Goal: Task Accomplishment & Management: Manage account settings

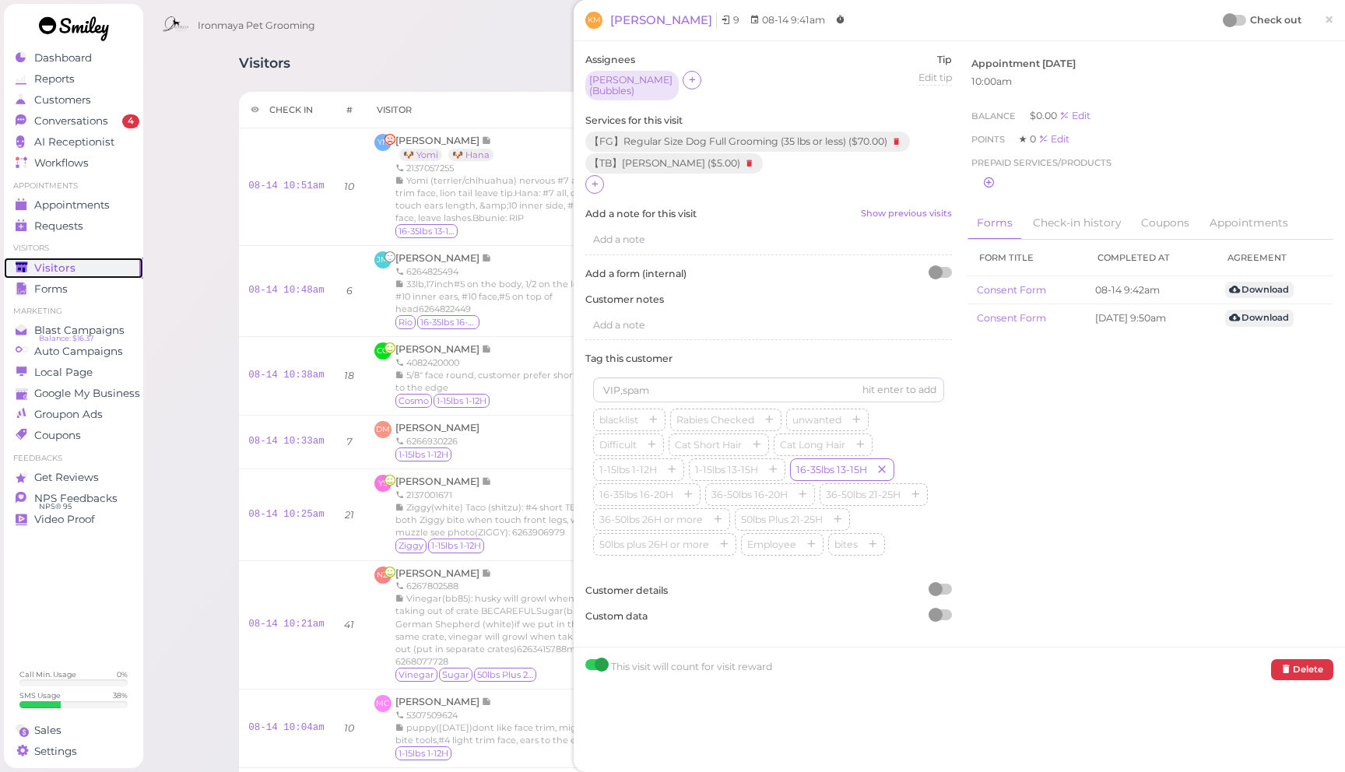
click at [100, 263] on div "Visitors" at bounding box center [72, 268] width 112 height 13
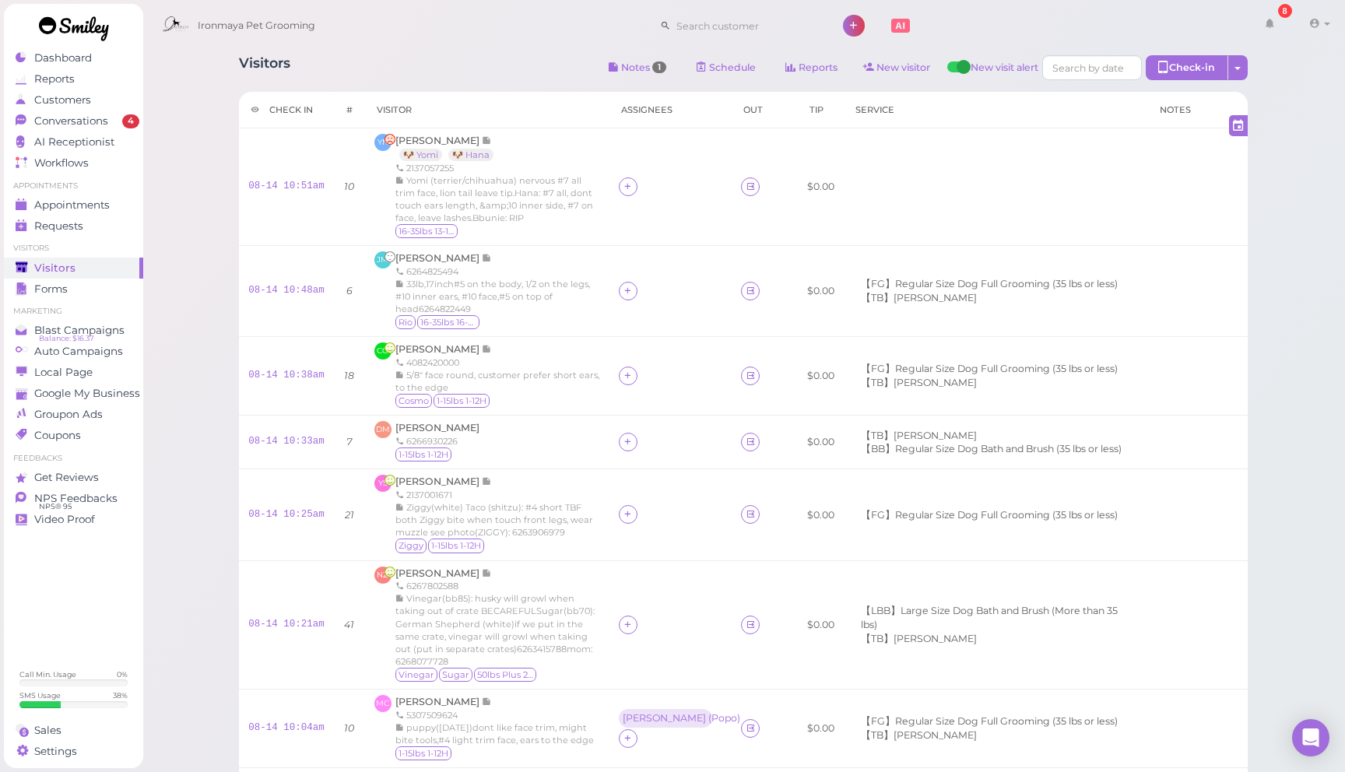
click at [495, 68] on div "Visitors Notes 1 Schedule Reports New visitor New visit alert Check-in Customer…" at bounding box center [743, 69] width 1009 height 29
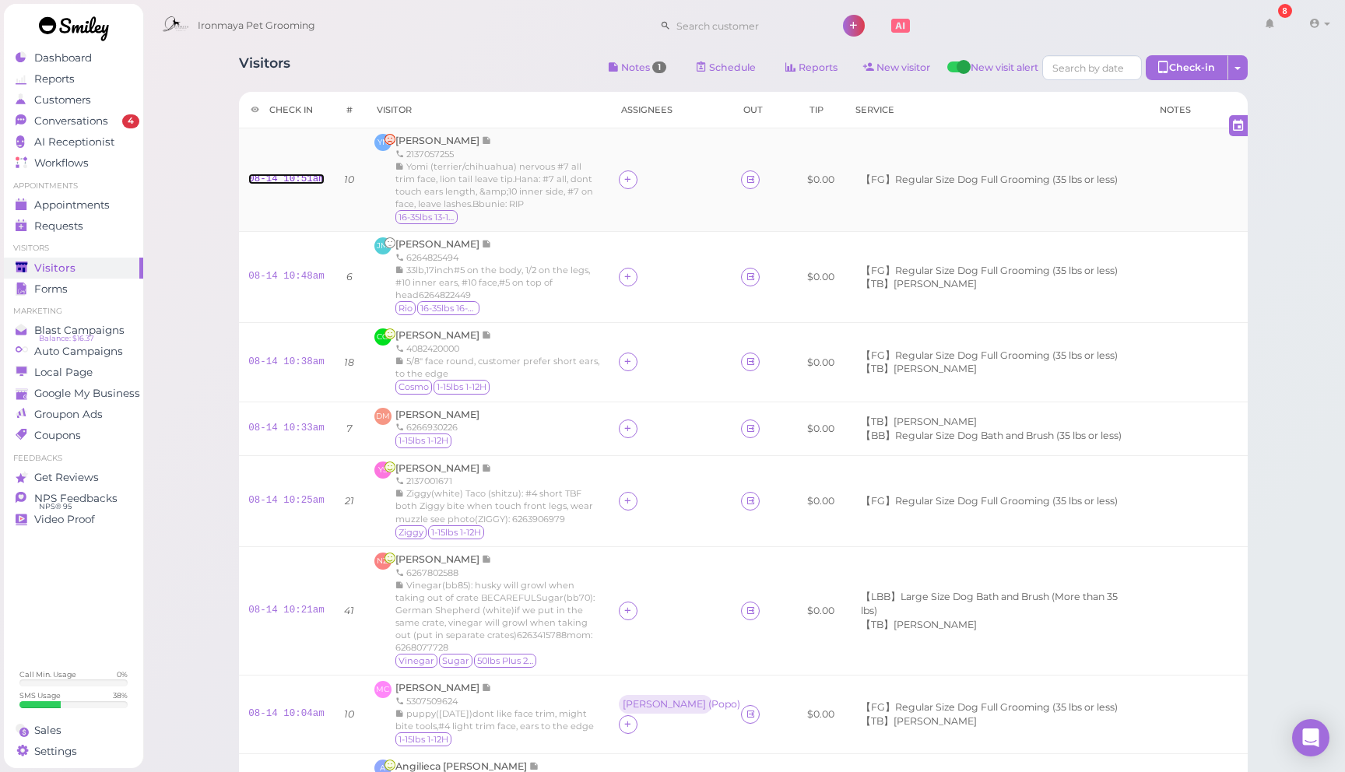
click at [290, 184] on link "08-14 10:51am" at bounding box center [286, 179] width 76 height 11
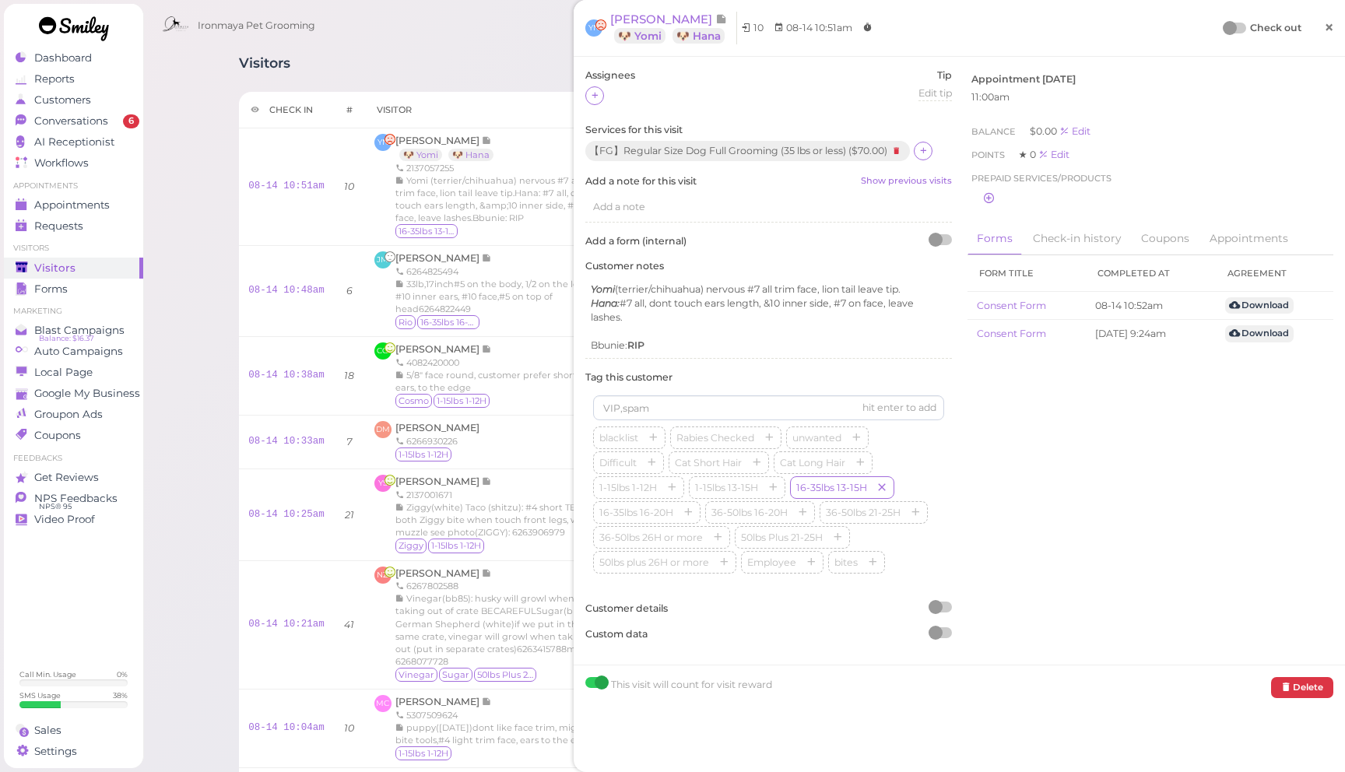
click at [1331, 35] on span "×" at bounding box center [1329, 27] width 10 height 22
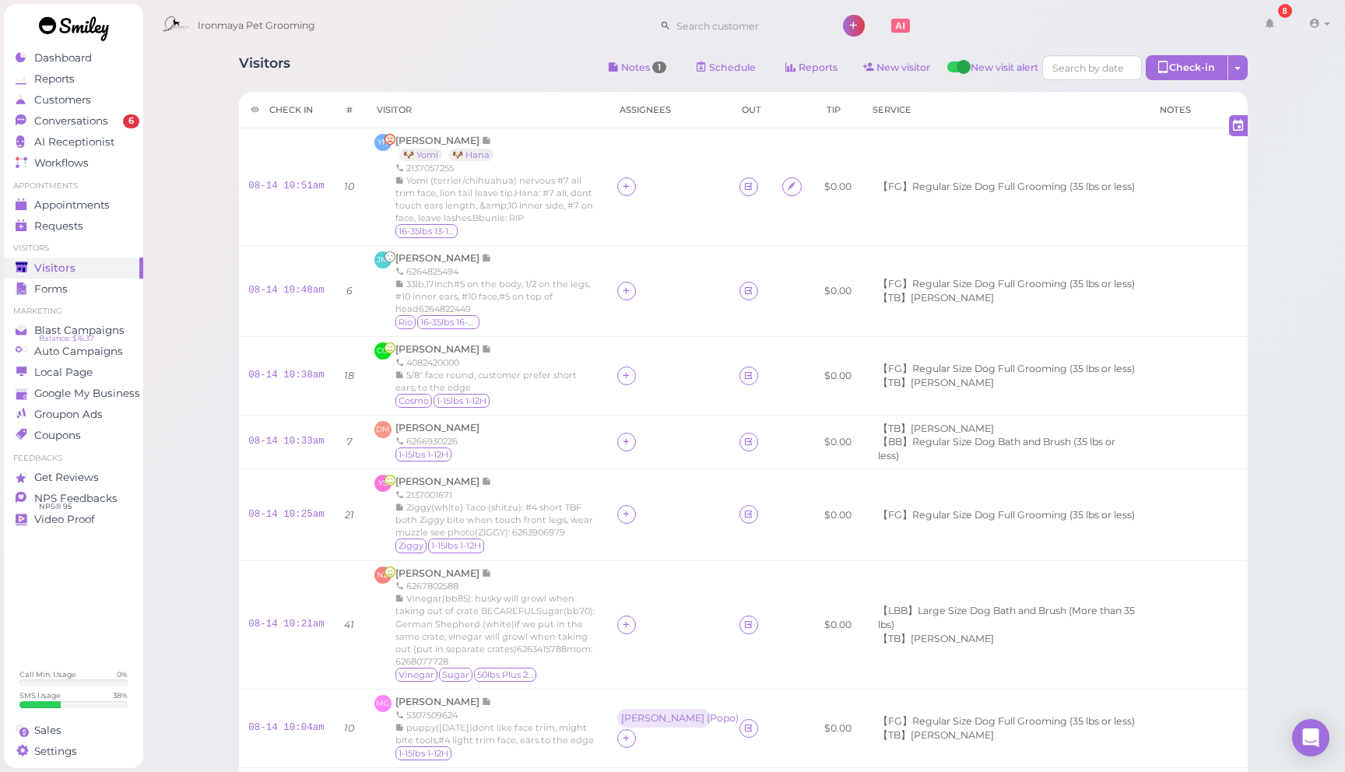
click at [456, 8] on div "Ironmaya Pet Grooming 8 Account Refer Friends" at bounding box center [745, 26] width 1182 height 44
click at [285, 191] on link "08-14 10:51am" at bounding box center [286, 186] width 76 height 11
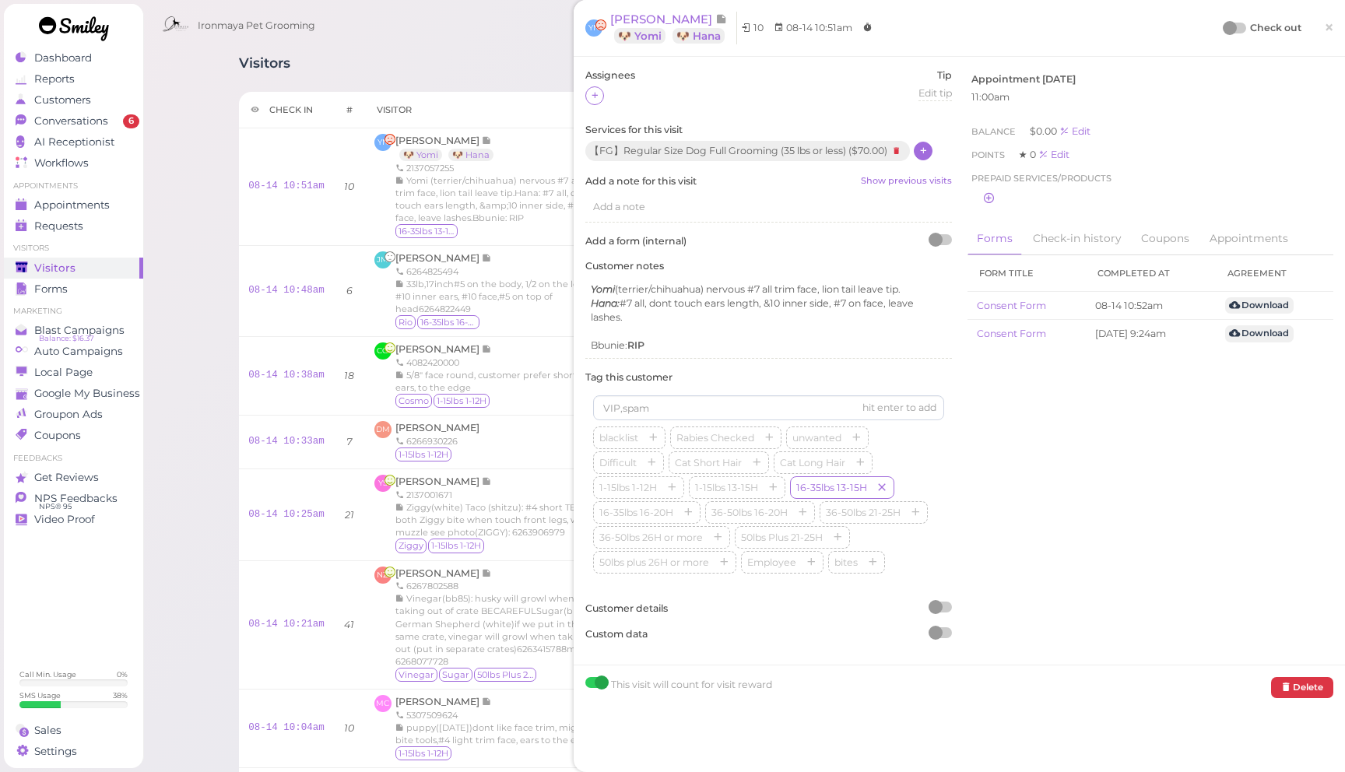
click at [929, 153] on div at bounding box center [923, 151] width 19 height 19
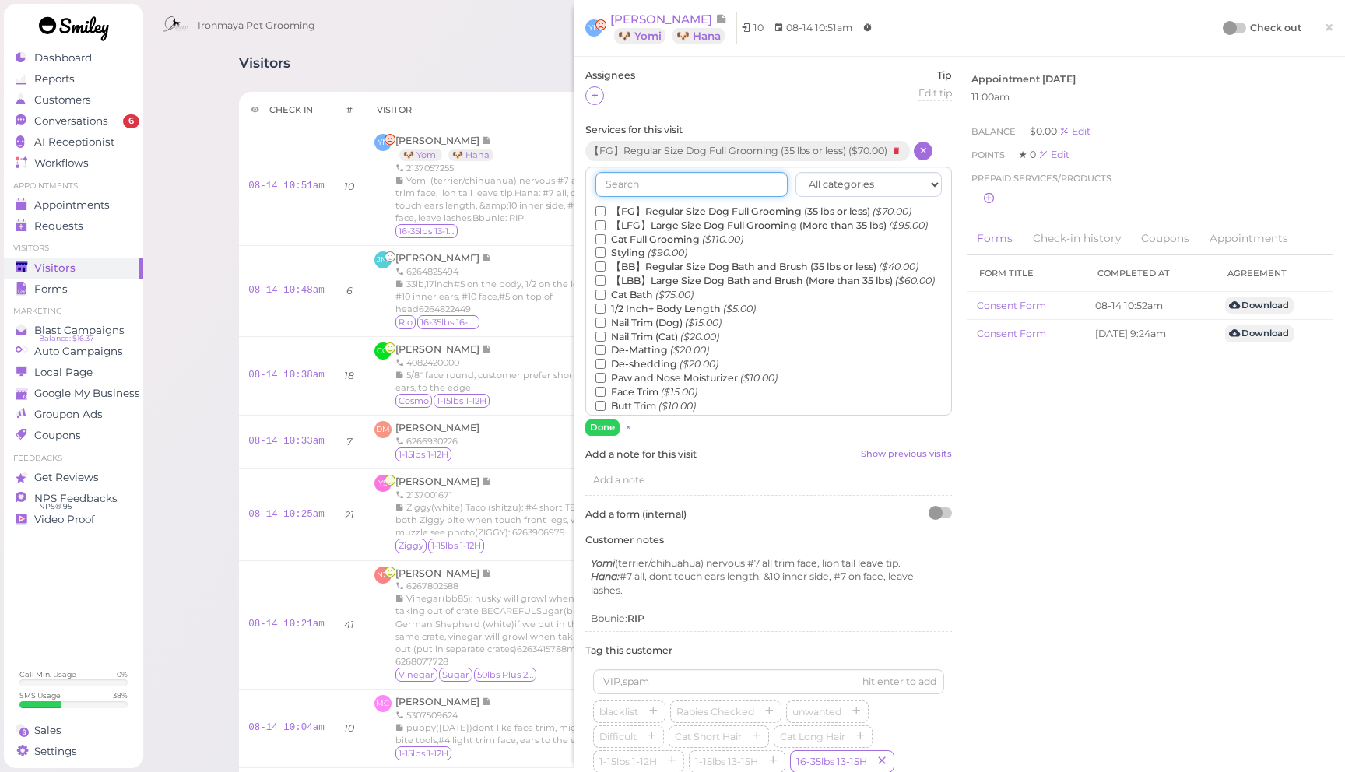
click at [731, 187] on input "text" at bounding box center [691, 184] width 192 height 25
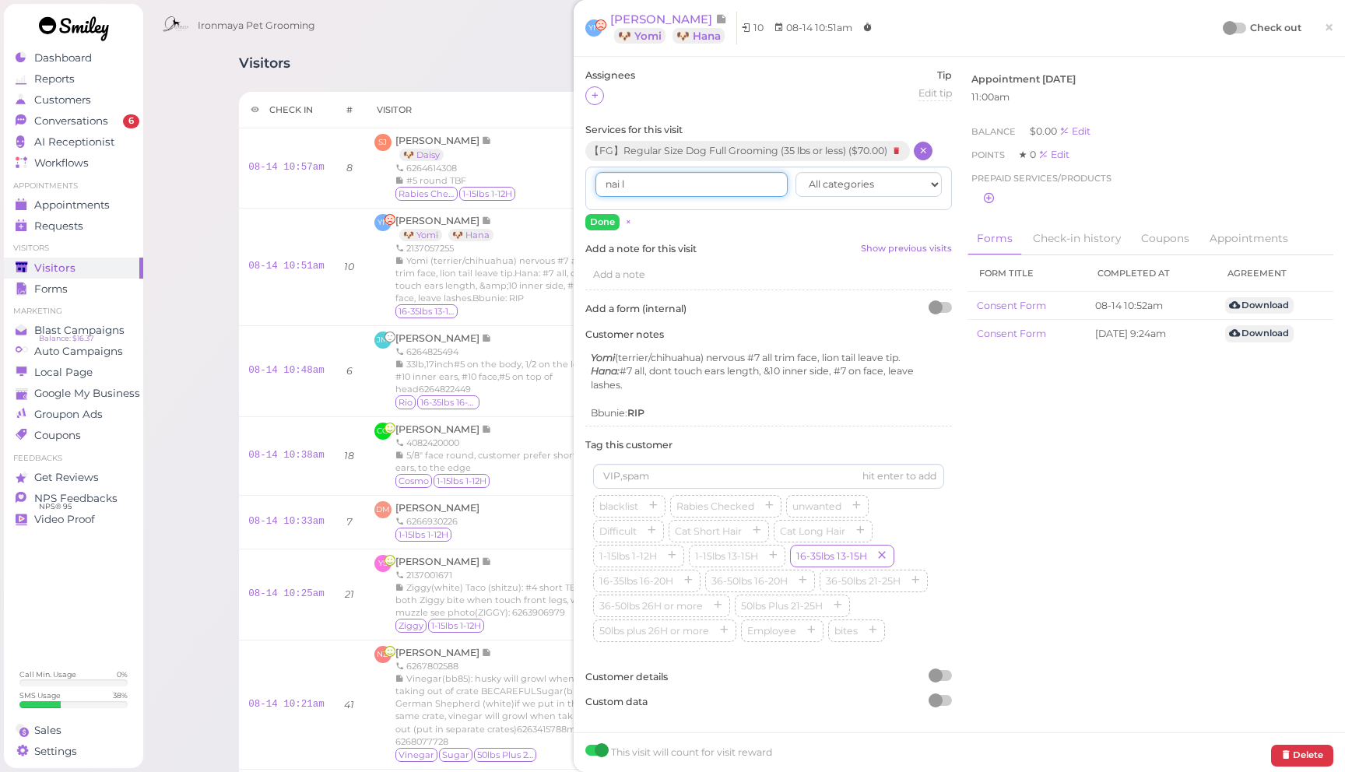
type input "nail"
drag, startPoint x: 683, startPoint y: 181, endPoint x: 528, endPoint y: 177, distance: 155.7
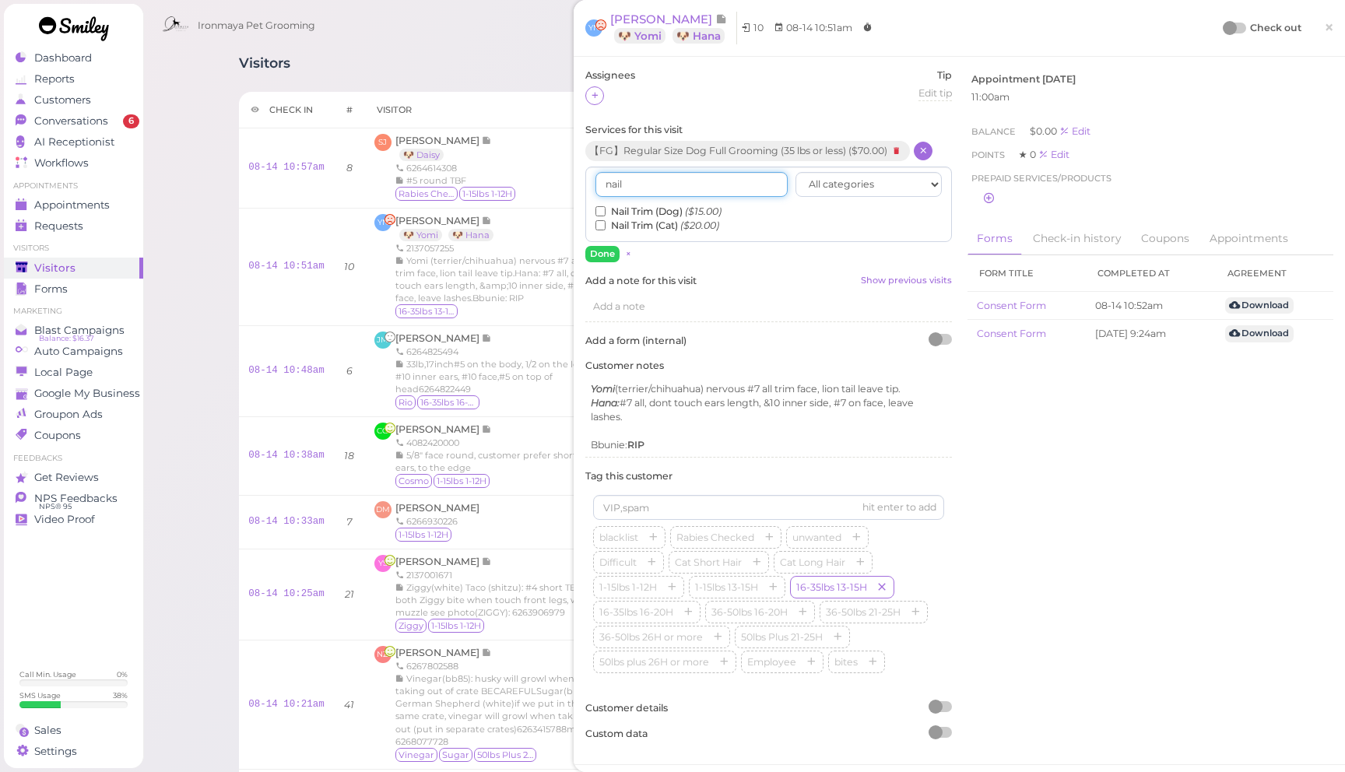
type input "nail"
click at [716, 211] on icon "($15.00)" at bounding box center [703, 211] width 37 height 12
click at [606, 211] on input "Nail Trim (Dog) ($15.00)" at bounding box center [600, 211] width 10 height 10
click at [717, 211] on icon "($15.00)" at bounding box center [703, 211] width 37 height 12
click at [606, 211] on input "Nail Trim (Dog) ($15.00)" at bounding box center [600, 211] width 10 height 10
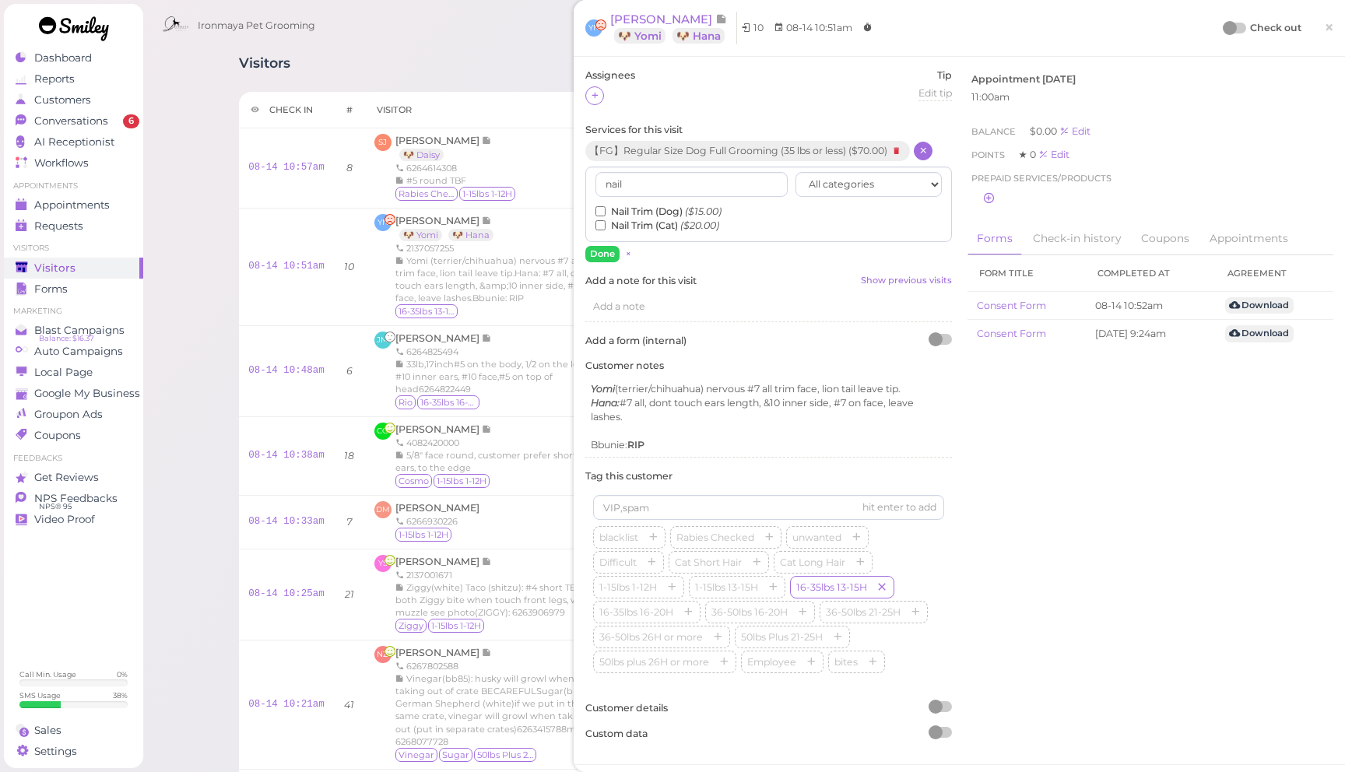
click at [663, 209] on label "Nail Trim (Dog) ($15.00)" at bounding box center [658, 212] width 126 height 14
click at [606, 209] on input "Nail Trim (Dog) ($15.00)" at bounding box center [600, 211] width 10 height 10
drag, startPoint x: 606, startPoint y: 252, endPoint x: 627, endPoint y: 241, distance: 23.7
click at [606, 252] on button "Done" at bounding box center [602, 254] width 34 height 16
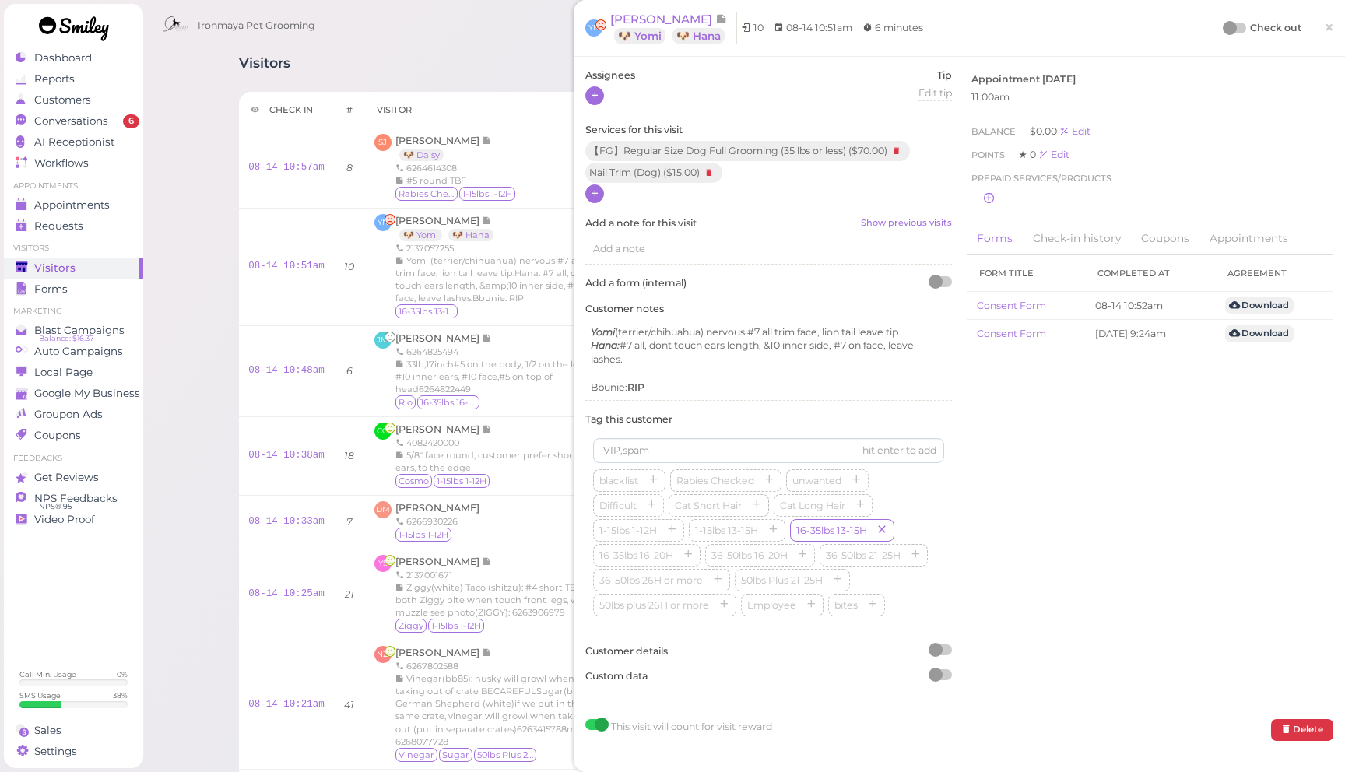
click at [599, 91] on icon at bounding box center [595, 96] width 10 height 12
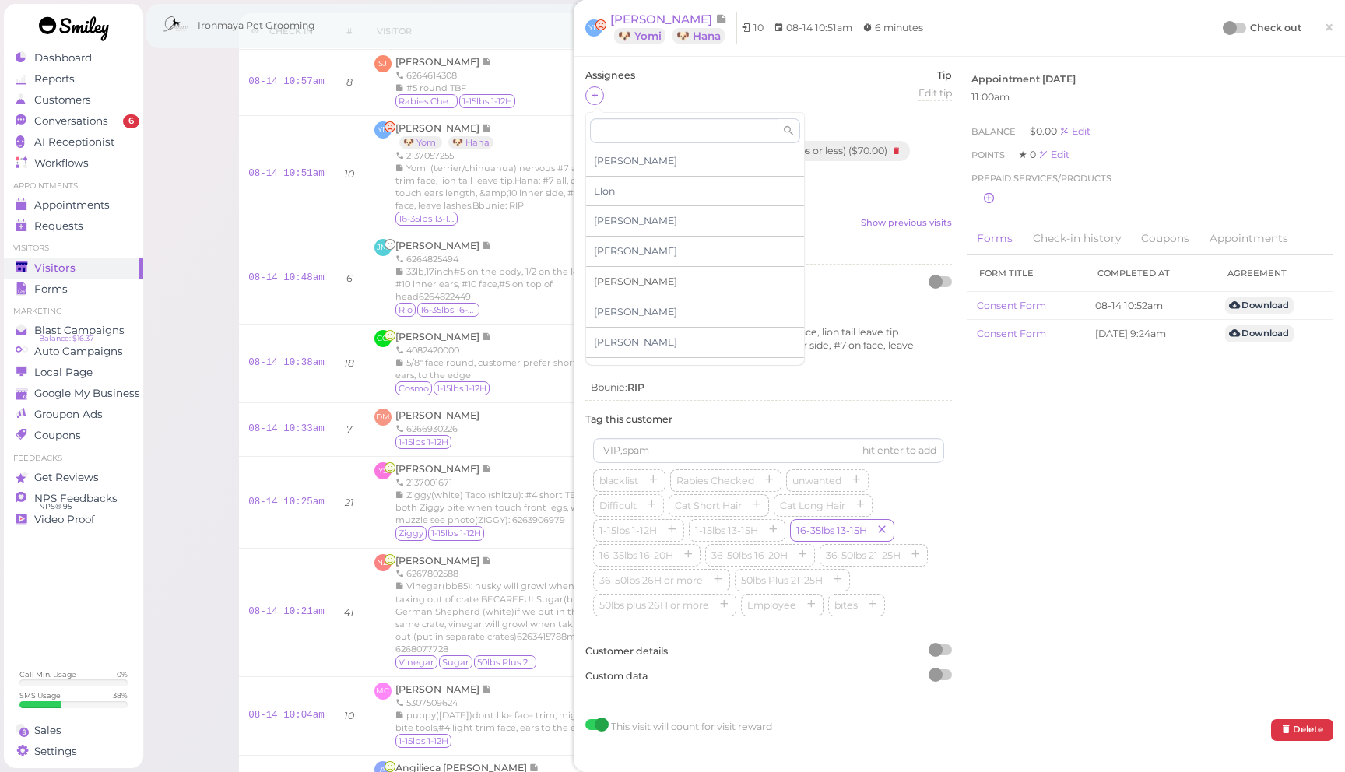
scroll to position [265, 0]
click at [620, 293] on span "[PERSON_NAME]" at bounding box center [635, 290] width 83 height 12
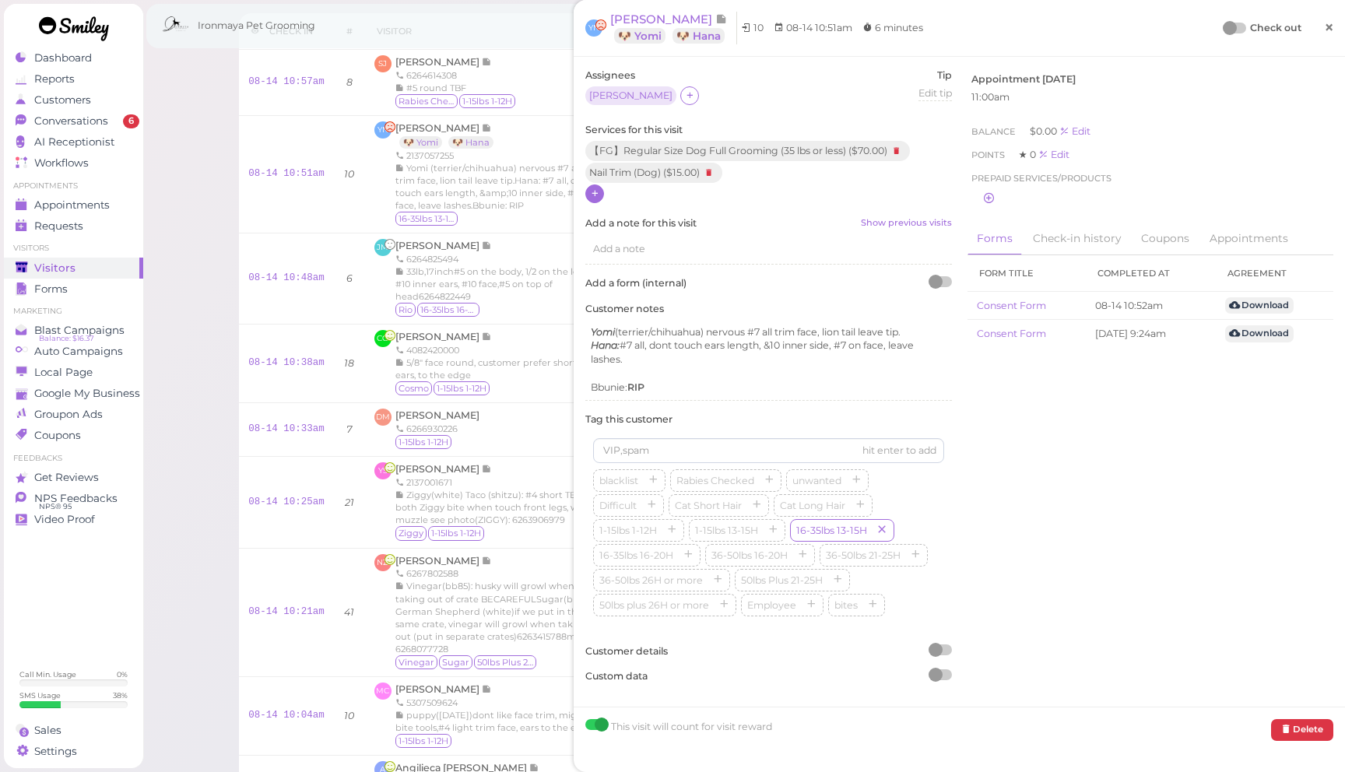
click at [1338, 30] on link "×" at bounding box center [1329, 28] width 29 height 37
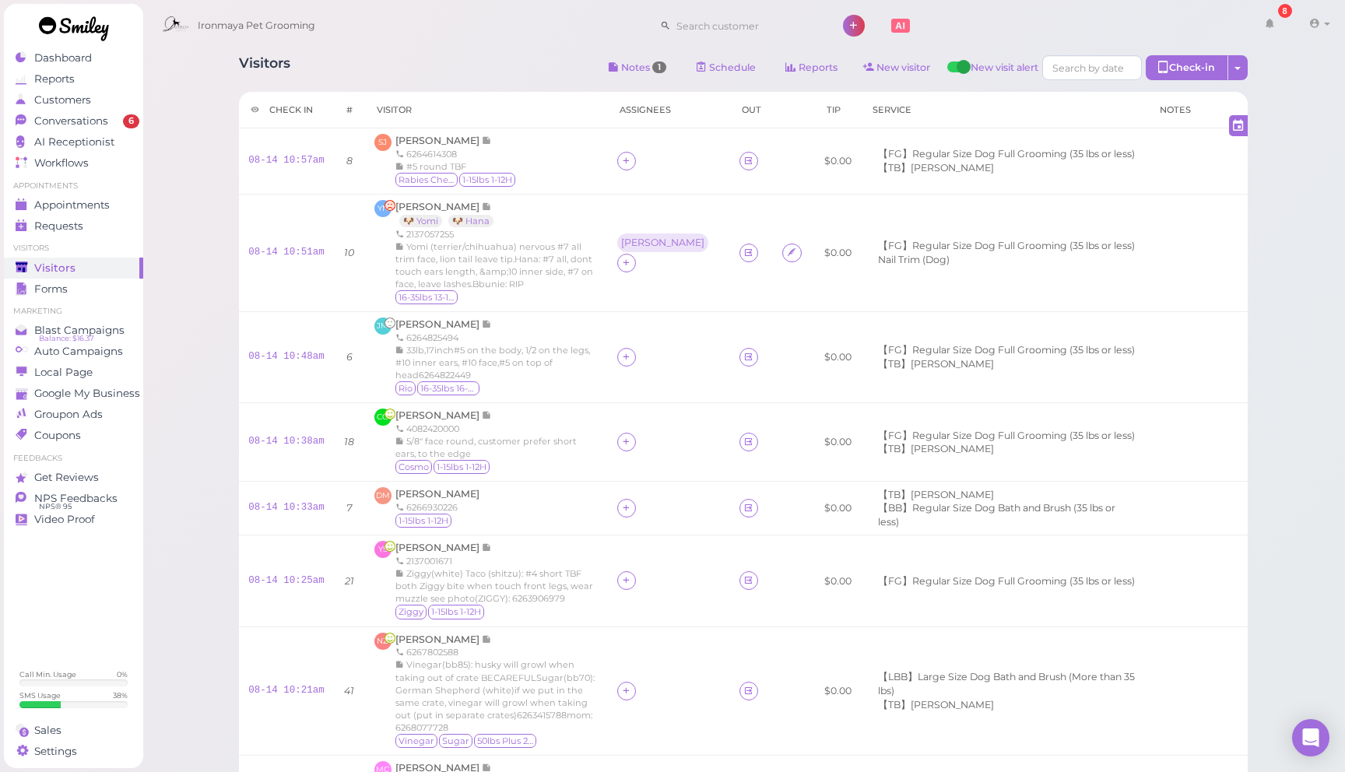
click at [471, 76] on div "Visitors Notes 1 Schedule Reports New visitor New visit alert Check-in Customer…" at bounding box center [743, 69] width 1009 height 29
click at [472, 75] on div "Visitors Notes 1 Schedule Reports New visitor New visit alert Check-in Customer…" at bounding box center [743, 69] width 1009 height 29
click at [476, 67] on div "Visitors Notes 1 Schedule Reports New visitor New visit alert Check-in Customer…" at bounding box center [743, 69] width 1009 height 29
click at [1242, 135] on link at bounding box center [1235, 125] width 25 height 21
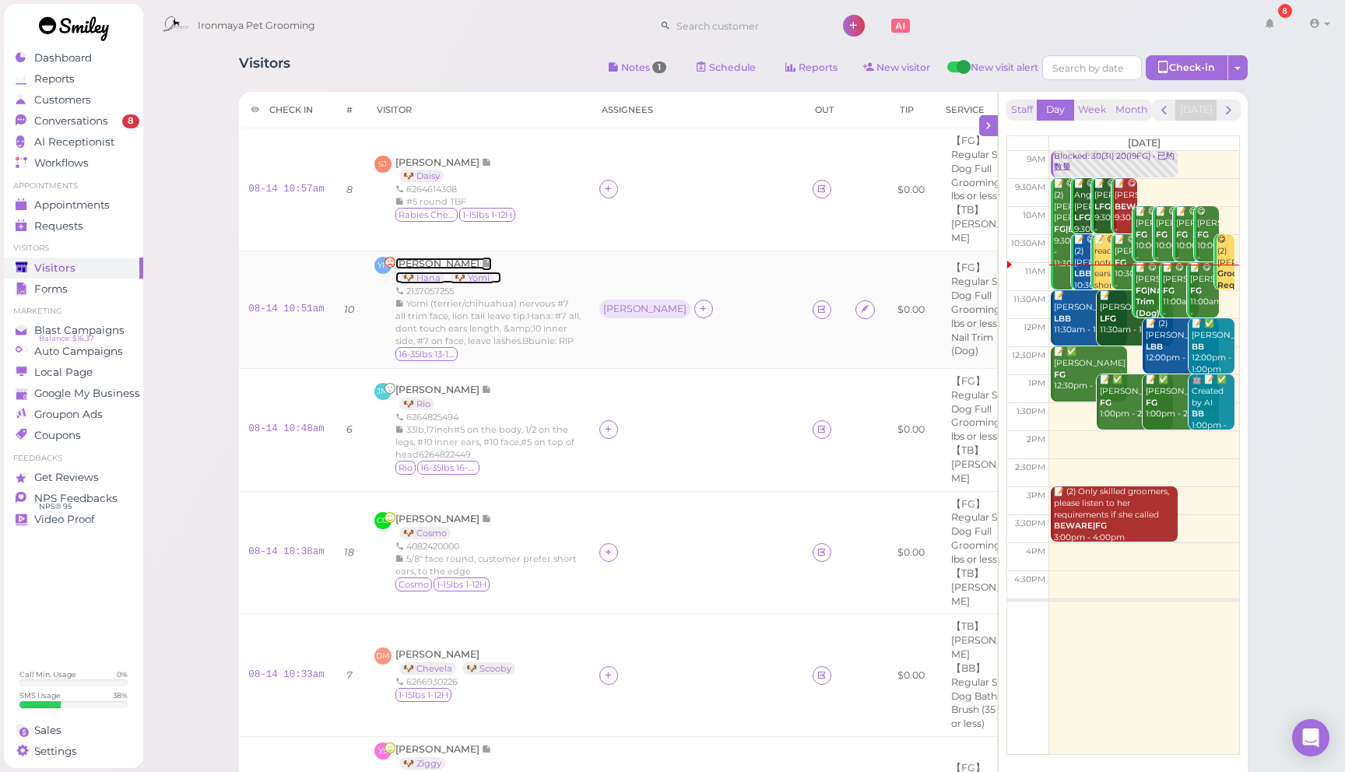
click at [442, 258] on span "[PERSON_NAME]" at bounding box center [438, 264] width 86 height 12
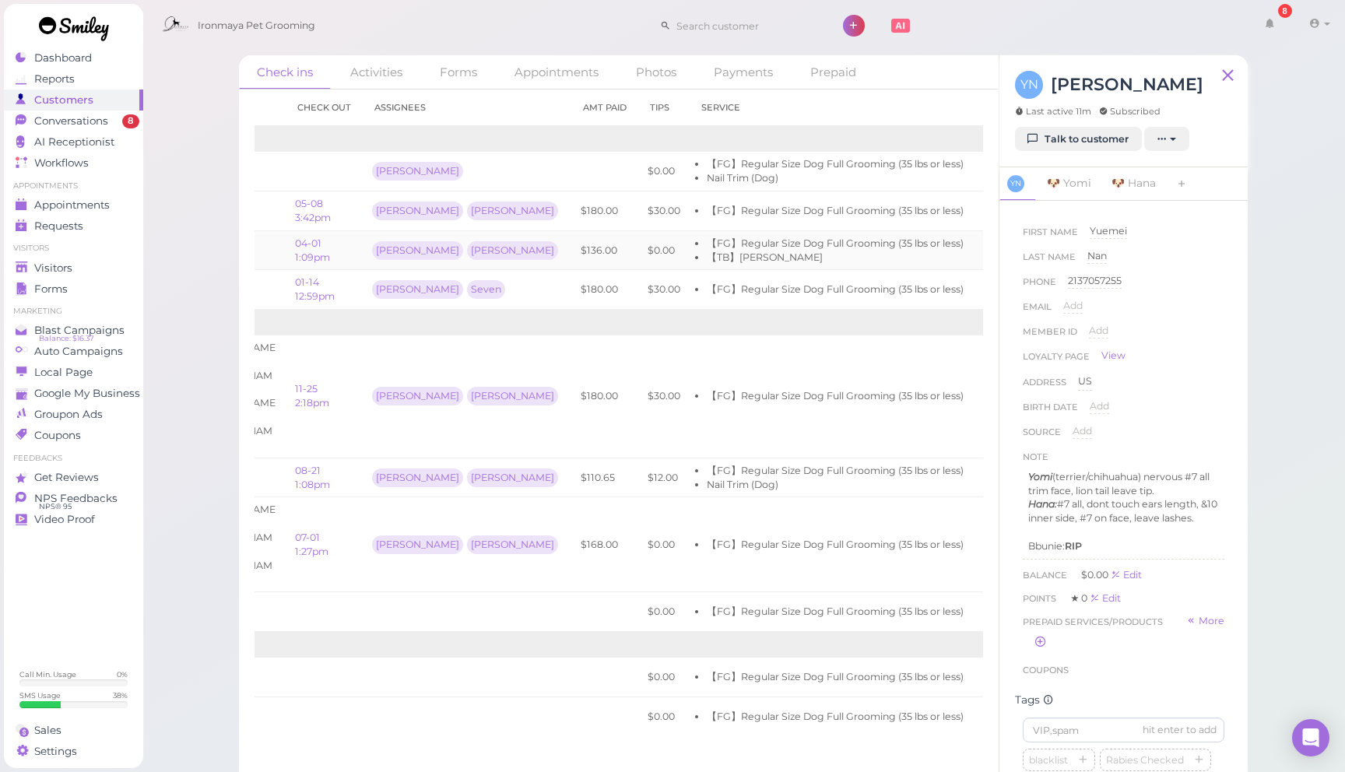
scroll to position [0, 135]
click at [1016, 212] on link "View receipt" at bounding box center [1048, 211] width 64 height 12
